Goal: Task Accomplishment & Management: Manage account settings

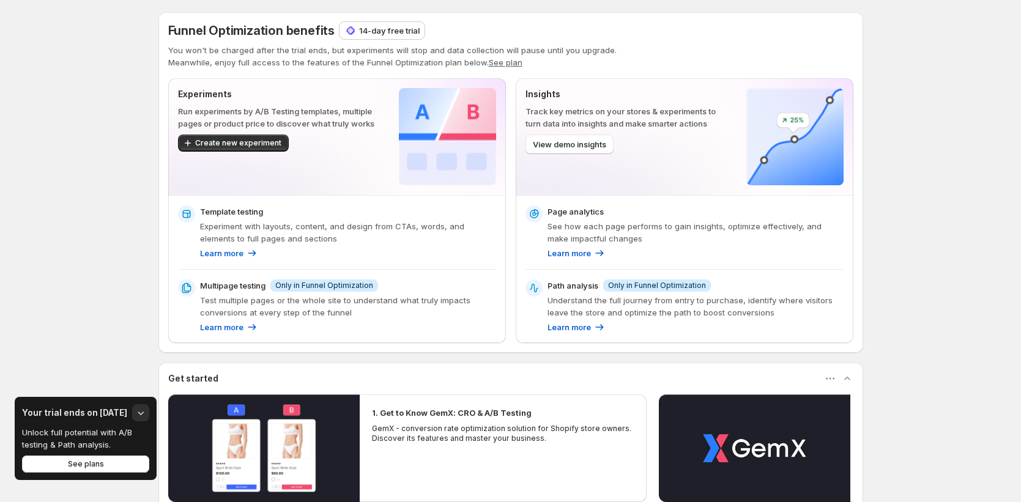
click at [383, 23] on div "14-day free trial" at bounding box center [382, 30] width 85 height 17
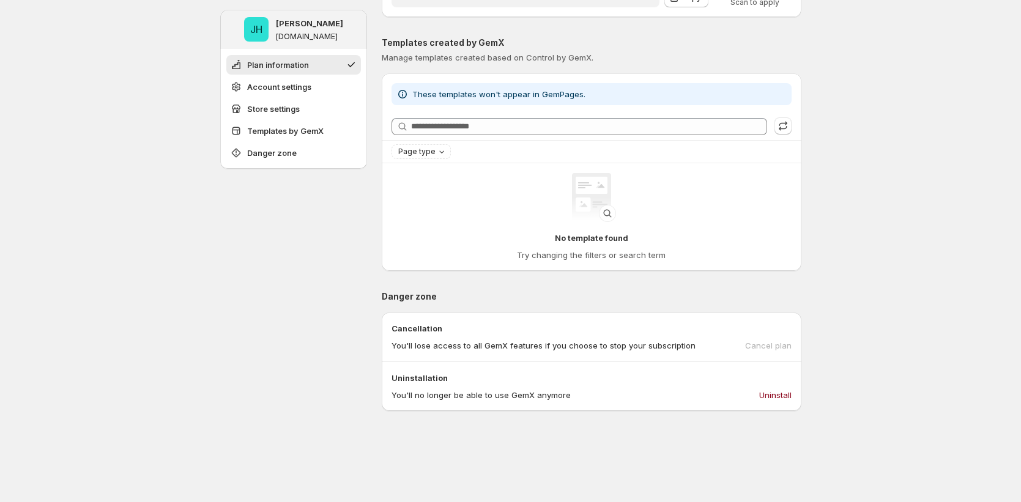
scroll to position [766, 0]
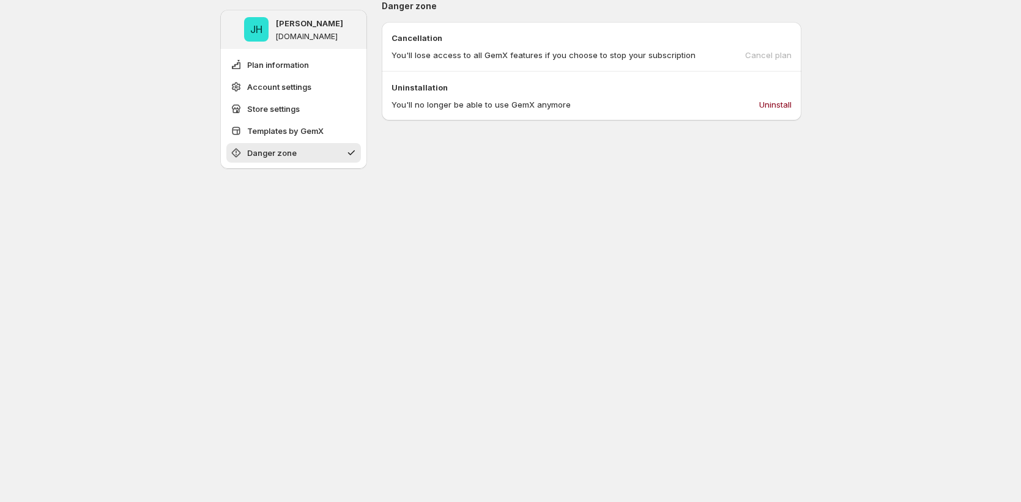
click at [778, 58] on div "Cancel plan" at bounding box center [768, 55] width 46 height 12
click at [777, 56] on div "Cancel plan" at bounding box center [768, 55] width 46 height 12
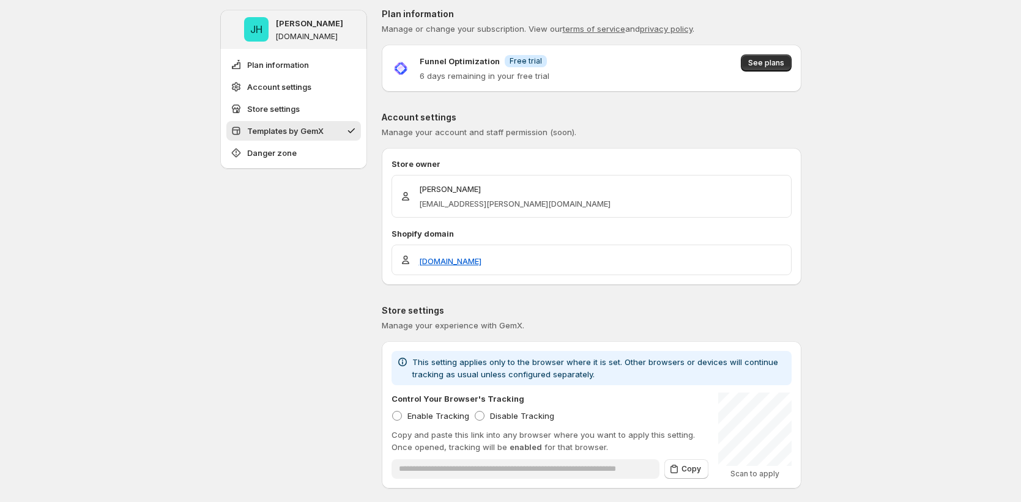
scroll to position [0, 0]
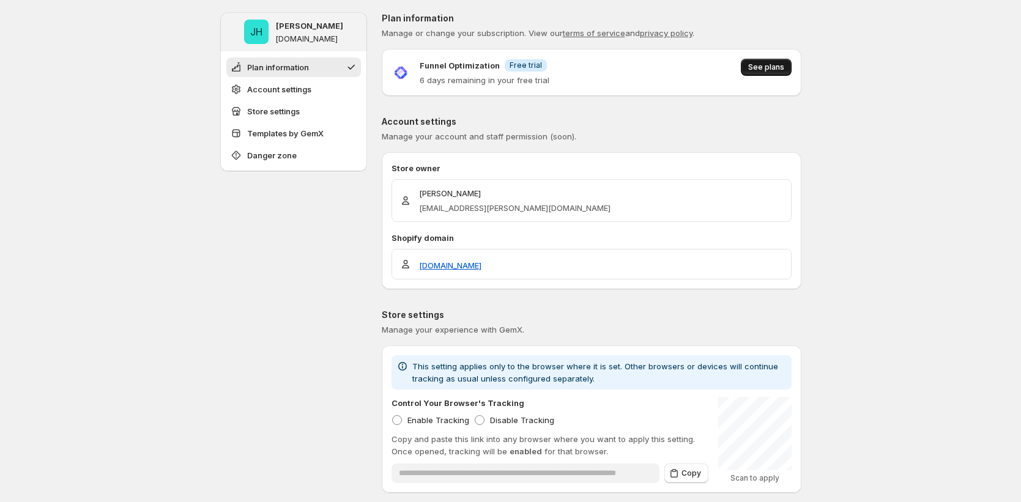
click at [767, 75] on button "See plans" at bounding box center [766, 67] width 51 height 17
